Goal: Transaction & Acquisition: Purchase product/service

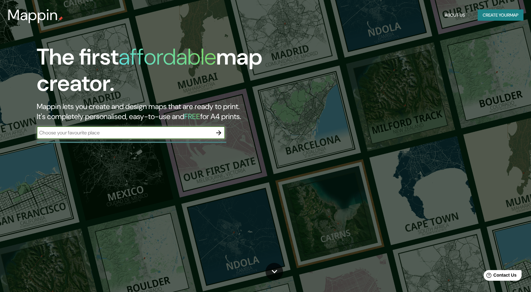
click at [91, 132] on input "text" at bounding box center [125, 132] width 176 height 7
paste input "Santuario de [PERSON_NAME] de Atotonilc"
type input "[GEOGRAPHIC_DATA][PERSON_NAME], [GEOGRAPHIC_DATA], [GEOGRAPHIC_DATA]"
click at [222, 131] on icon "button" at bounding box center [219, 133] width 8 height 8
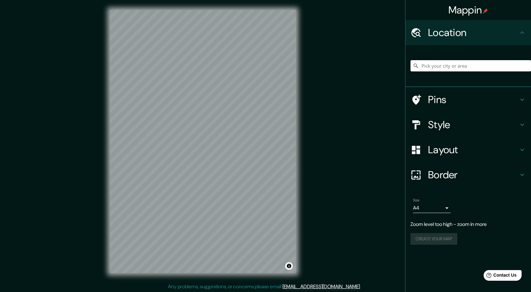
click at [479, 64] on input "Pick your city or area" at bounding box center [470, 65] width 120 height 11
click at [446, 65] on input "Pick your city or area" at bounding box center [470, 65] width 120 height 11
paste input "Santuario de [PERSON_NAME] de Atotonilco"
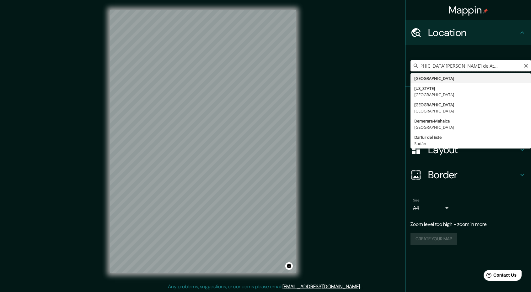
scroll to position [0, 19]
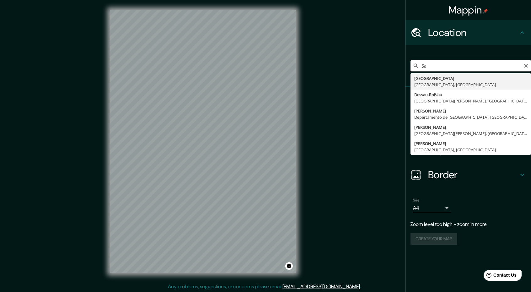
type input "S"
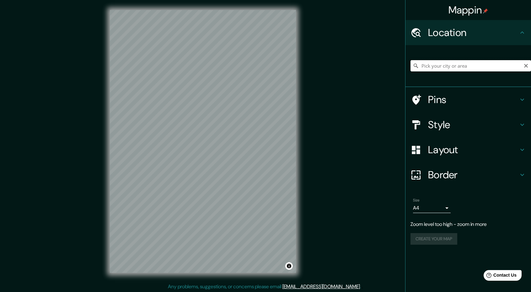
scroll to position [0, 0]
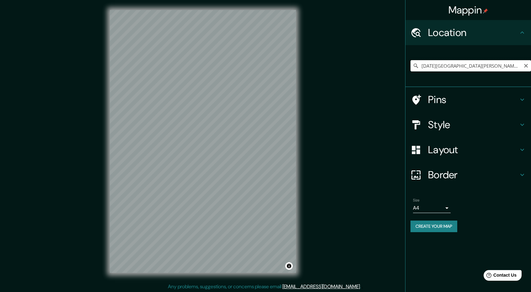
click at [518, 65] on input "[DATE][GEOGRAPHIC_DATA][PERSON_NAME], [GEOGRAPHIC_DATA], [GEOGRAPHIC_DATA]" at bounding box center [470, 65] width 120 height 11
click at [524, 101] on icon at bounding box center [522, 100] width 8 height 8
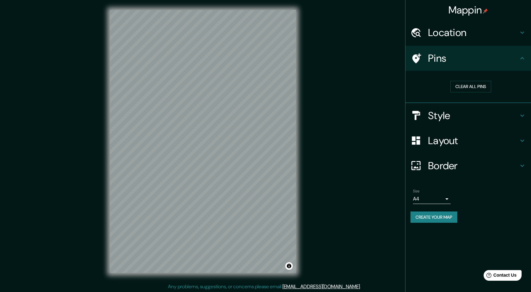
click at [522, 113] on icon at bounding box center [522, 116] width 8 height 8
click at [442, 114] on h4 "Style" at bounding box center [473, 116] width 90 height 13
click at [525, 116] on icon at bounding box center [522, 116] width 8 height 8
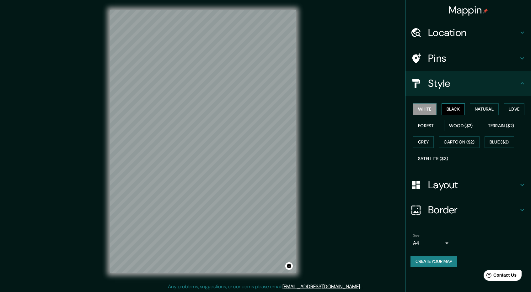
click at [453, 108] on button "Black" at bounding box center [453, 110] width 24 height 12
click at [477, 107] on button "Natural" at bounding box center [484, 110] width 29 height 12
click at [519, 114] on button "Love" at bounding box center [514, 110] width 21 height 12
click at [431, 126] on button "Forest" at bounding box center [426, 126] width 26 height 12
click at [457, 127] on button "Wood ($2)" at bounding box center [461, 126] width 34 height 12
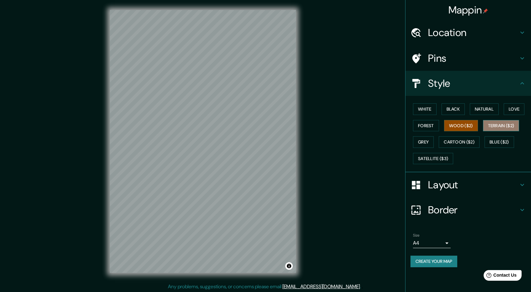
click at [499, 127] on button "Terrain ($2)" at bounding box center [501, 126] width 36 height 12
click at [428, 140] on button "Grey" at bounding box center [423, 142] width 21 height 12
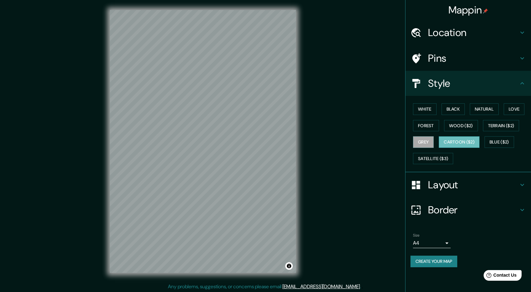
click at [463, 142] on button "Cartoon ($2)" at bounding box center [459, 142] width 41 height 12
click at [494, 139] on button "Blue ($2)" at bounding box center [498, 142] width 29 height 12
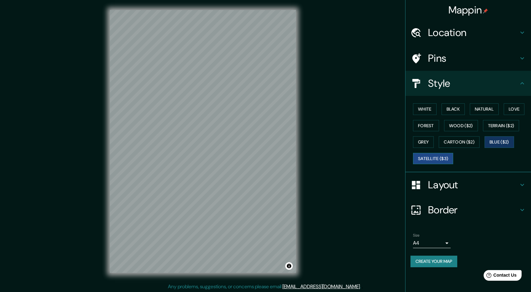
click at [444, 157] on button "Satellite ($3)" at bounding box center [433, 159] width 40 height 12
click at [504, 142] on button "Blue ($2)" at bounding box center [498, 142] width 29 height 12
click at [432, 109] on button "White" at bounding box center [425, 110] width 24 height 12
click at [459, 109] on button "Black" at bounding box center [453, 110] width 24 height 12
click at [493, 110] on button "Natural" at bounding box center [484, 110] width 29 height 12
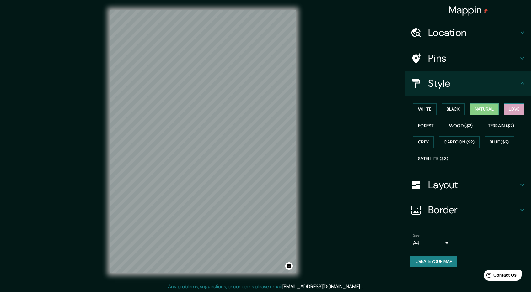
click at [519, 109] on button "Love" at bounding box center [514, 110] width 21 height 12
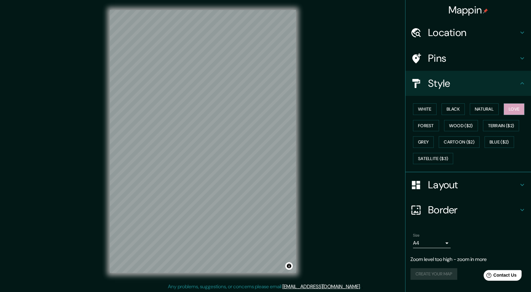
click at [474, 30] on h4 "Location" at bounding box center [473, 32] width 90 height 13
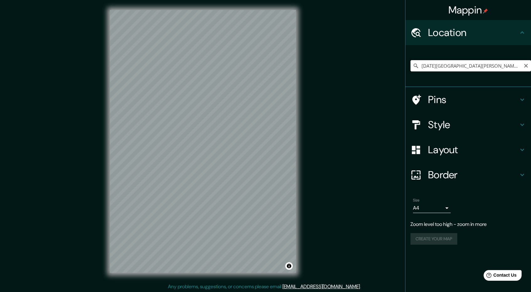
click at [522, 66] on input "[DATE][GEOGRAPHIC_DATA][PERSON_NAME], [GEOGRAPHIC_DATA], [GEOGRAPHIC_DATA]" at bounding box center [470, 65] width 120 height 11
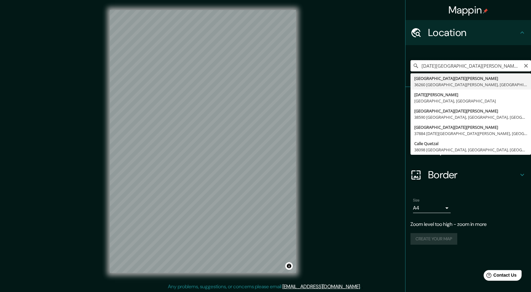
type input "[DATE][GEOGRAPHIC_DATA][PERSON_NAME], [GEOGRAPHIC_DATA], [GEOGRAPHIC_DATA]"
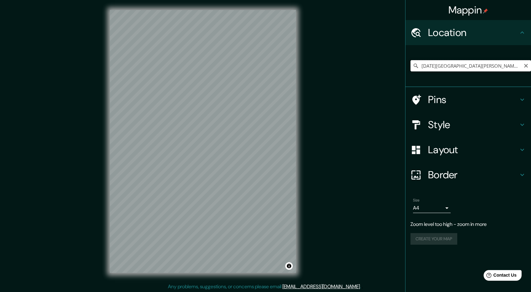
click at [516, 67] on input "[DATE][GEOGRAPHIC_DATA][PERSON_NAME], [GEOGRAPHIC_DATA], [GEOGRAPHIC_DATA]" at bounding box center [470, 65] width 120 height 11
drag, startPoint x: 509, startPoint y: 104, endPoint x: 522, endPoint y: 99, distance: 14.3
click at [509, 103] on h4 "Pins" at bounding box center [473, 100] width 90 height 13
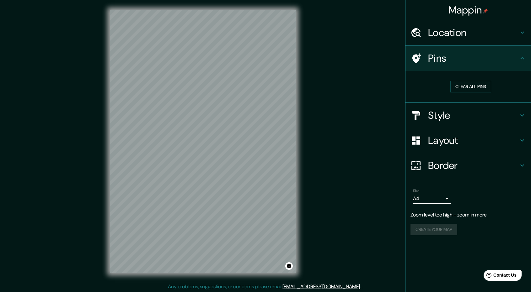
click at [522, 99] on div "Clear all pins" at bounding box center [468, 87] width 126 height 32
click at [517, 36] on h4 "Location" at bounding box center [473, 32] width 90 height 13
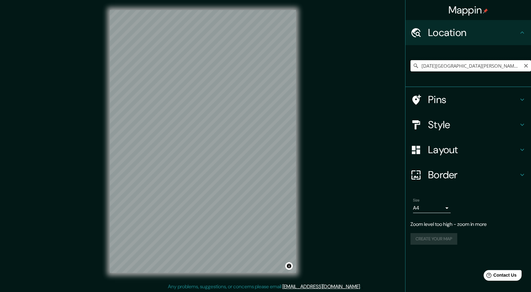
click at [479, 70] on input "[DATE][GEOGRAPHIC_DATA][PERSON_NAME], [GEOGRAPHIC_DATA], [GEOGRAPHIC_DATA]" at bounding box center [470, 65] width 120 height 11
drag, startPoint x: 516, startPoint y: 67, endPoint x: 408, endPoint y: 68, distance: 108.6
click at [408, 68] on div "[DATE][GEOGRAPHIC_DATA][PERSON_NAME], [GEOGRAPHIC_DATA], [GEOGRAPHIC_DATA]" at bounding box center [468, 66] width 126 height 42
paste input "[DATE][GEOGRAPHIC_DATA][PERSON_NAME], [GEOGRAPHIC_DATA], [GEOGRAPHIC_DATA]"
type input "[DATE][GEOGRAPHIC_DATA][PERSON_NAME], [GEOGRAPHIC_DATA], [GEOGRAPHIC_DATA]"
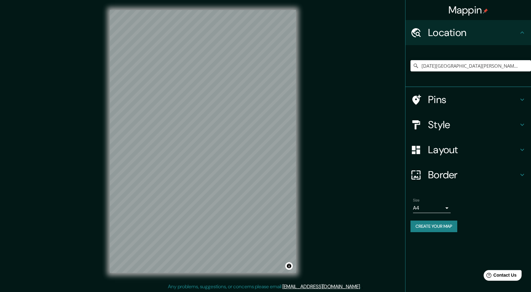
scroll to position [0, 0]
click at [518, 124] on icon at bounding box center [522, 125] width 8 height 8
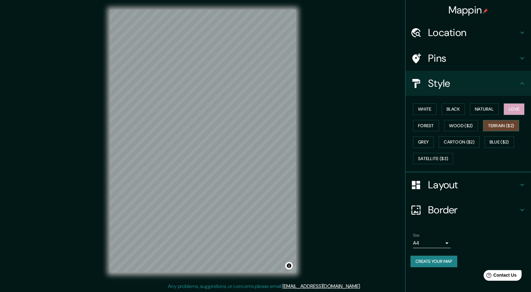
click at [503, 125] on button "Terrain ($2)" at bounding box center [501, 126] width 36 height 12
click at [474, 124] on button "Wood ($2)" at bounding box center [461, 126] width 34 height 12
click at [431, 125] on button "Forest" at bounding box center [426, 126] width 26 height 12
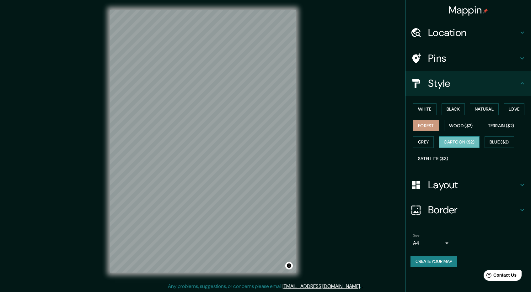
click at [469, 140] on button "Cartoon ($2)" at bounding box center [459, 142] width 41 height 12
click at [500, 143] on button "Blue ($2)" at bounding box center [498, 142] width 29 height 12
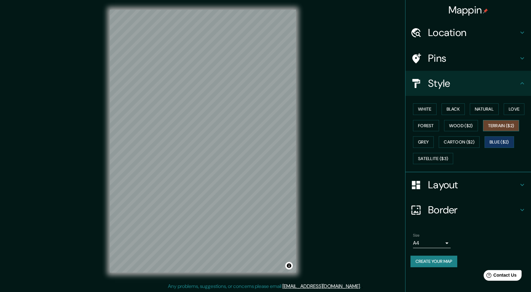
click at [504, 124] on button "Terrain ($2)" at bounding box center [501, 126] width 36 height 12
click at [466, 123] on button "Wood ($2)" at bounding box center [461, 126] width 34 height 12
